Goal: Navigation & Orientation: Go to known website

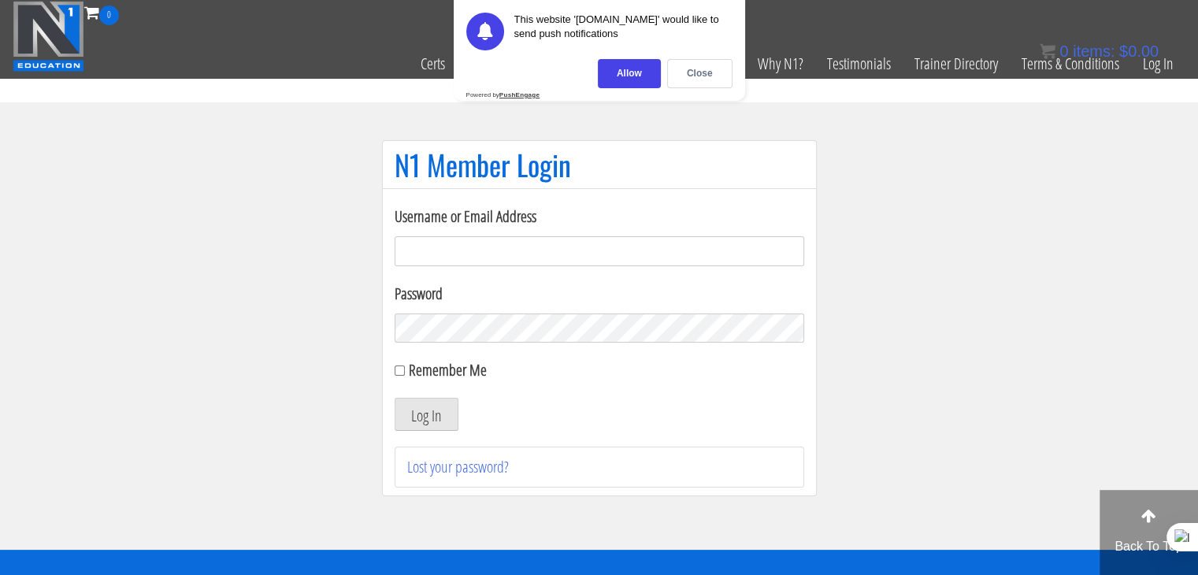
click at [454, 265] on input "Username or Email Address" at bounding box center [600, 251] width 410 height 30
type input "mdriessen536@gmail.com"
click at [395, 398] on button "Log In" at bounding box center [427, 414] width 64 height 33
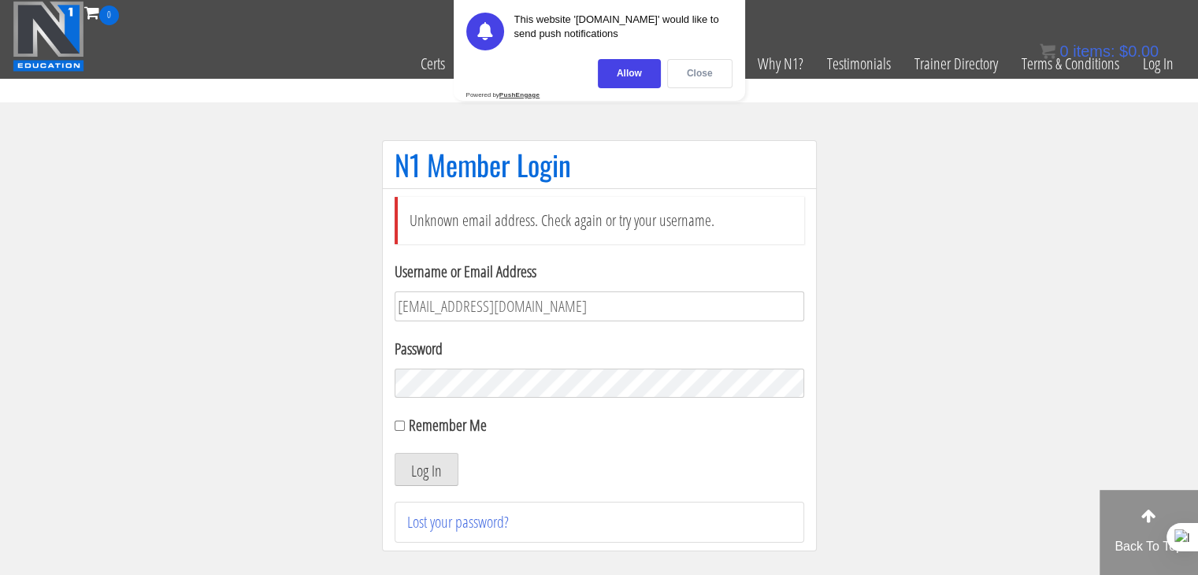
click at [693, 63] on div "Close" at bounding box center [699, 73] width 65 height 29
